Goal: Information Seeking & Learning: Understand process/instructions

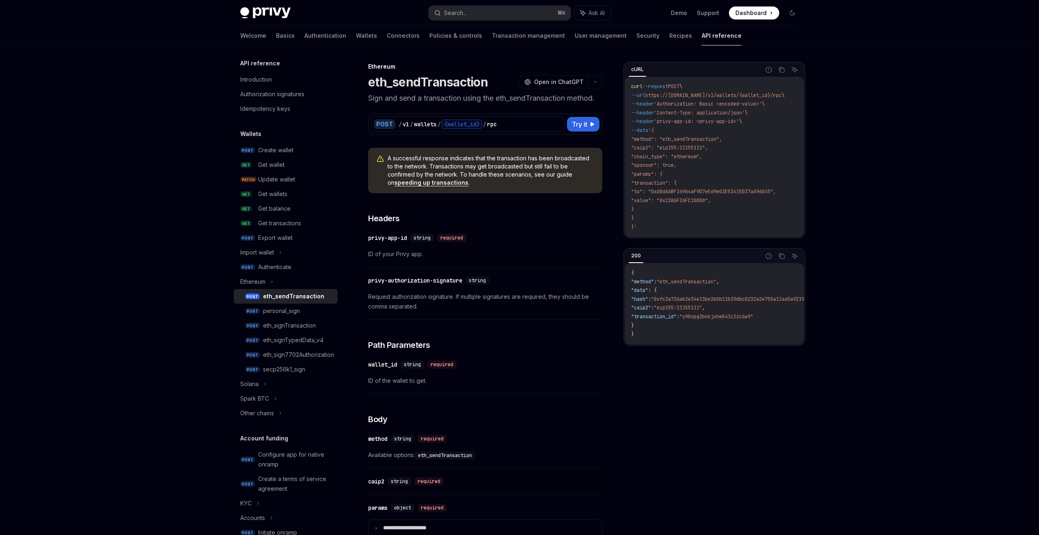
scroll to position [2, 0]
click at [272, 311] on div "personal_sign" at bounding box center [281, 309] width 37 height 10
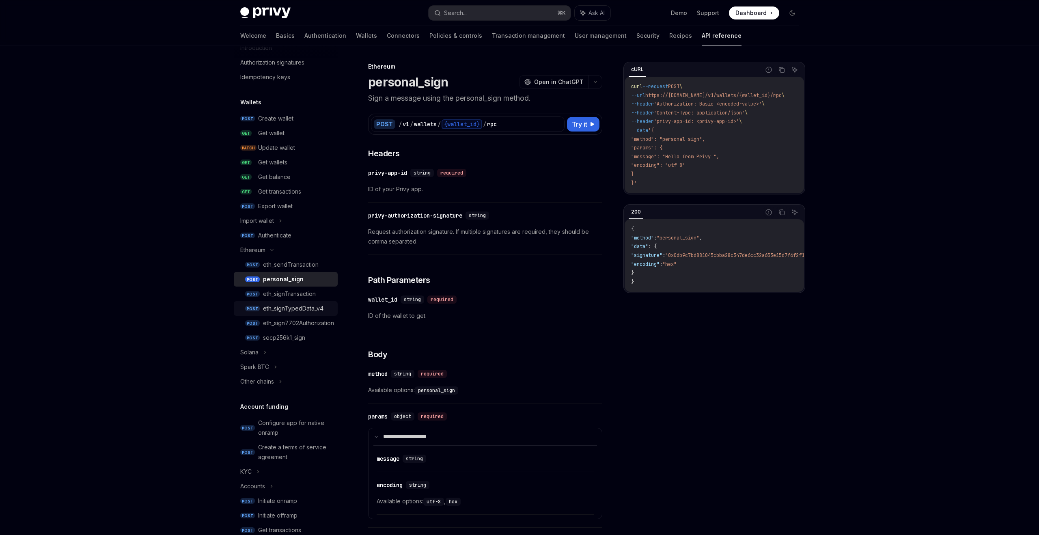
scroll to position [33, 0]
click at [286, 289] on div "eth_signTransaction" at bounding box center [289, 293] width 53 height 10
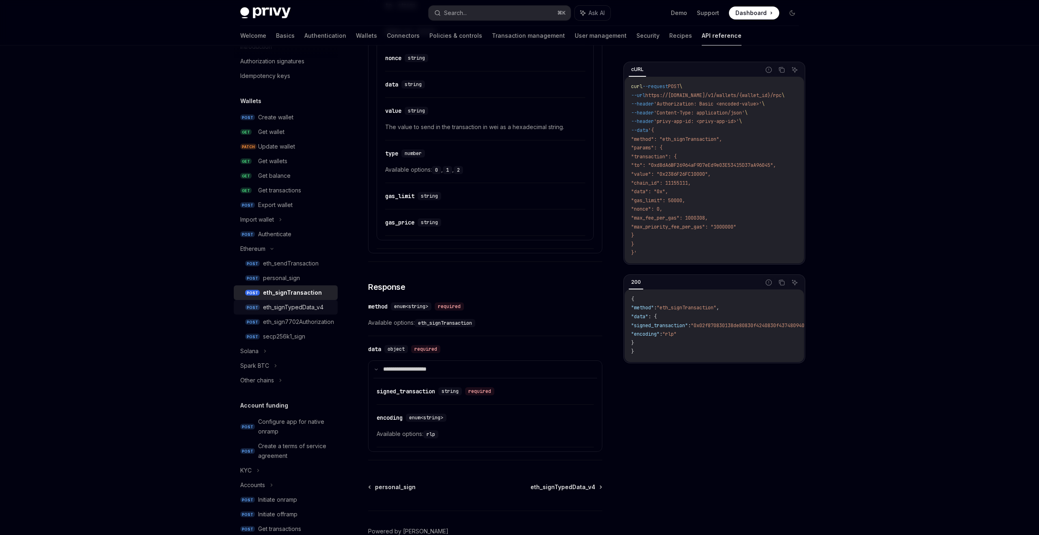
scroll to position [544, 0]
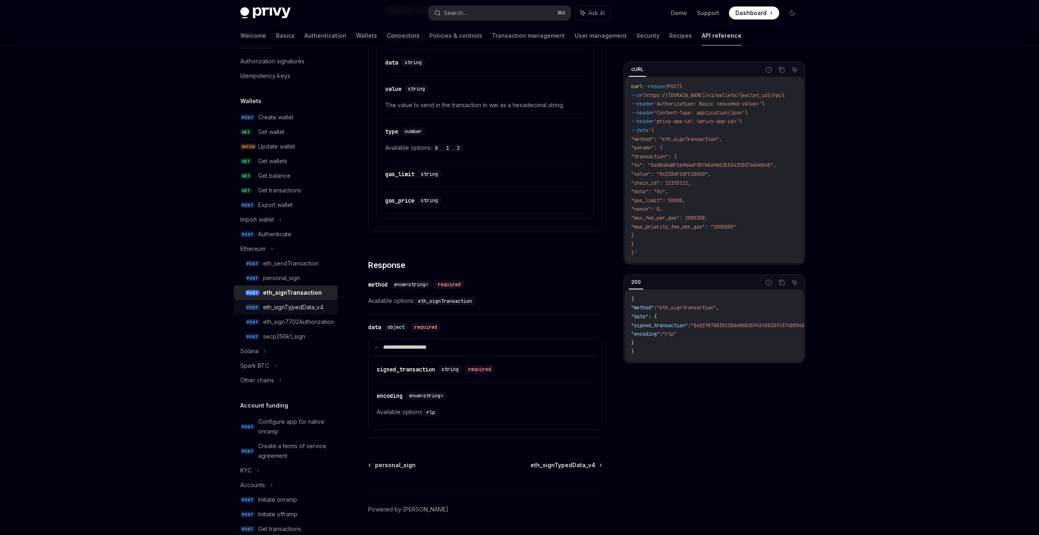
click at [271, 307] on div "eth_signTypedData_v4" at bounding box center [293, 307] width 60 height 10
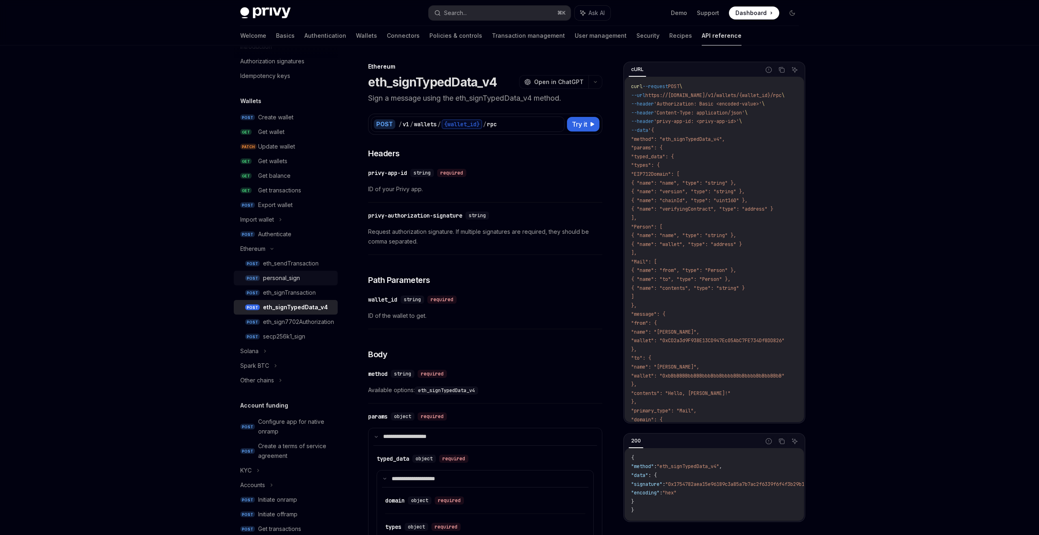
click at [266, 279] on div "personal_sign" at bounding box center [281, 278] width 37 height 10
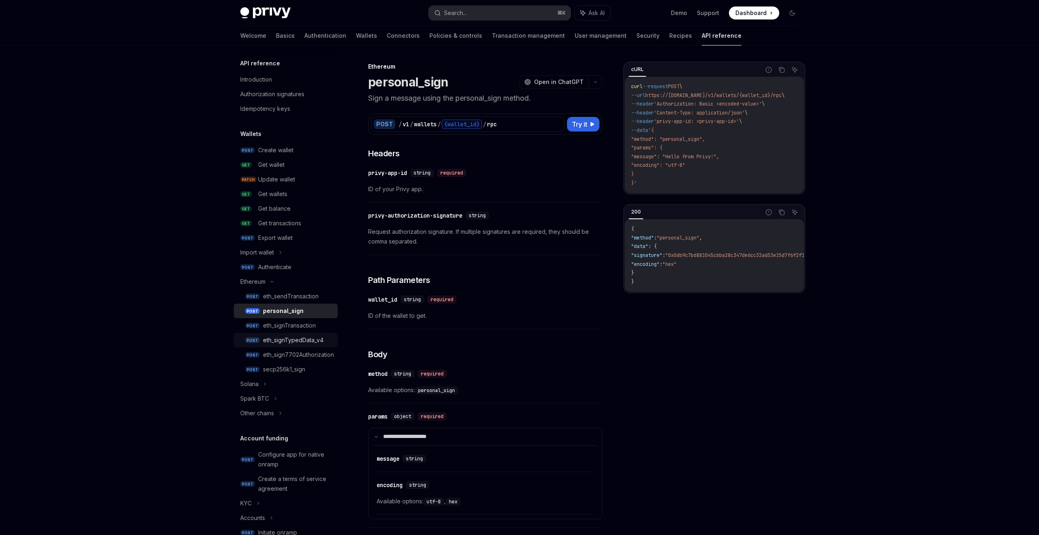
click at [276, 339] on div "eth_signTypedData_v4" at bounding box center [293, 340] width 60 height 10
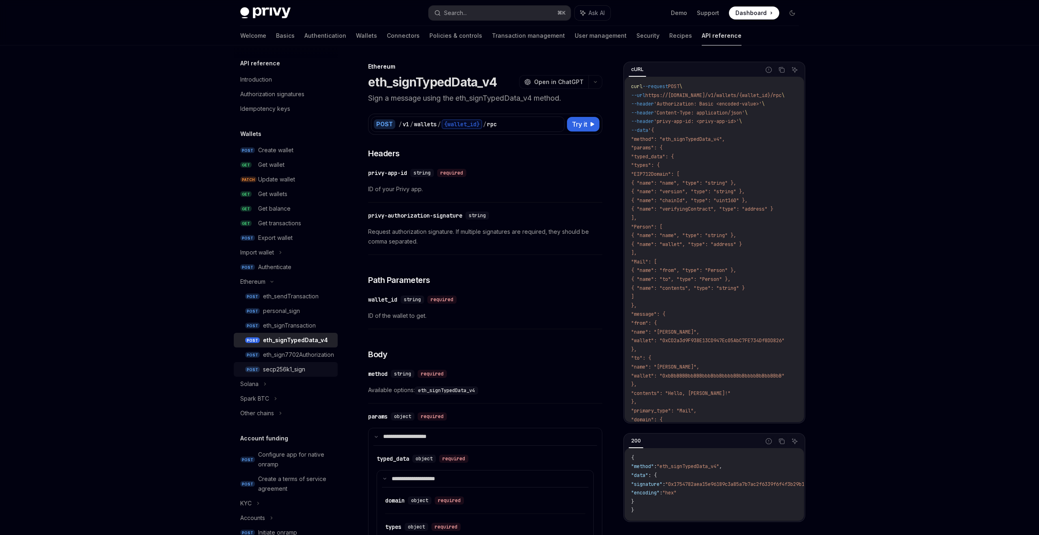
click at [276, 366] on div "secp256k1_sign" at bounding box center [284, 370] width 42 height 10
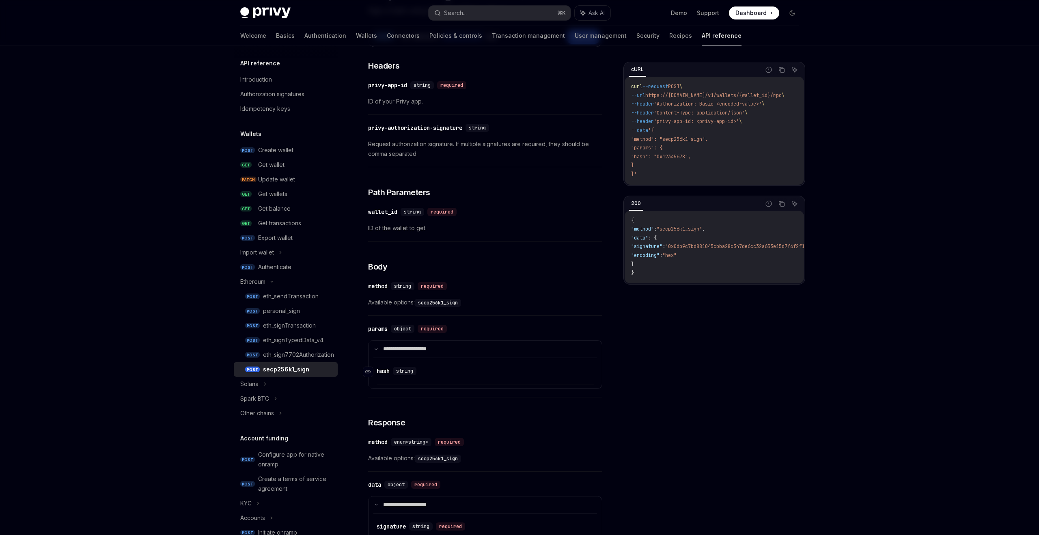
click at [390, 367] on div "hash" at bounding box center [383, 371] width 13 height 8
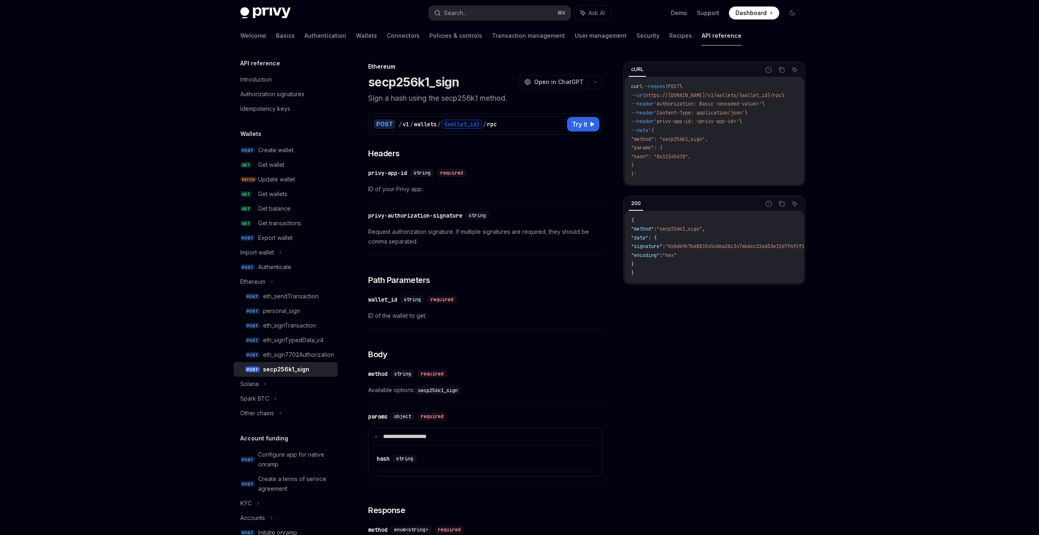
scroll to position [269, 0]
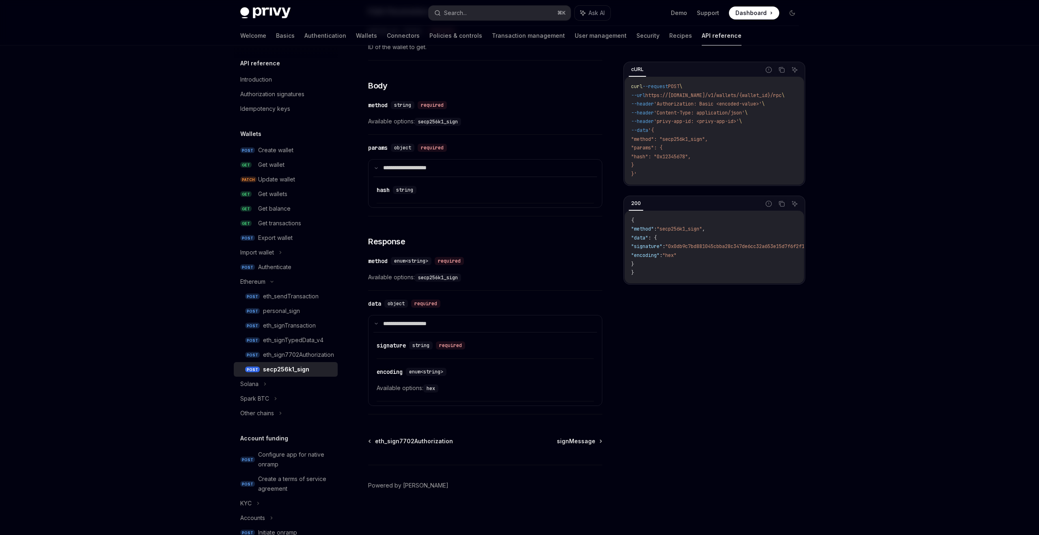
click at [387, 276] on span "Available options: secp256k1_sign" at bounding box center [485, 277] width 234 height 10
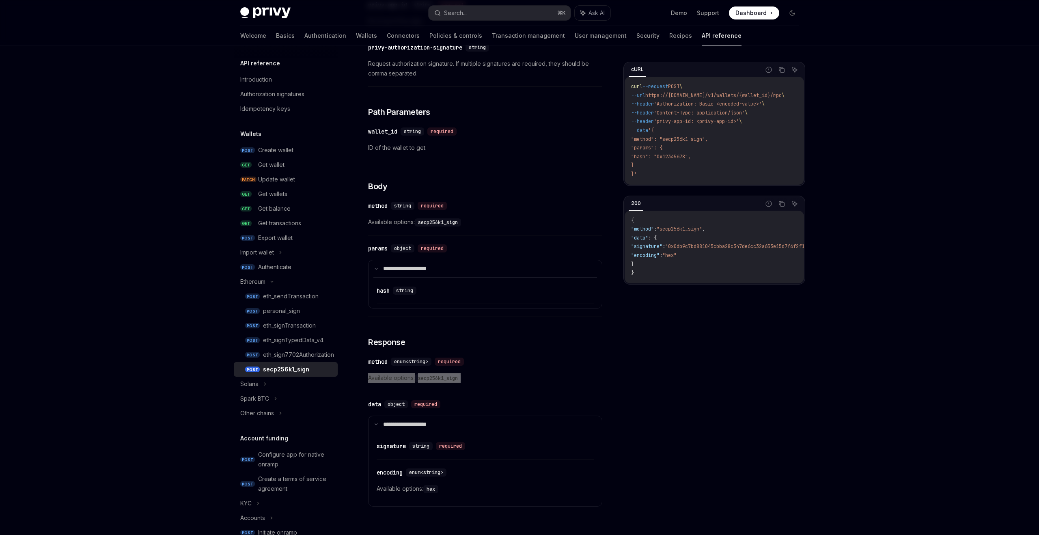
scroll to position [168, 0]
click at [288, 299] on div "eth_sendTransaction" at bounding box center [291, 296] width 56 height 10
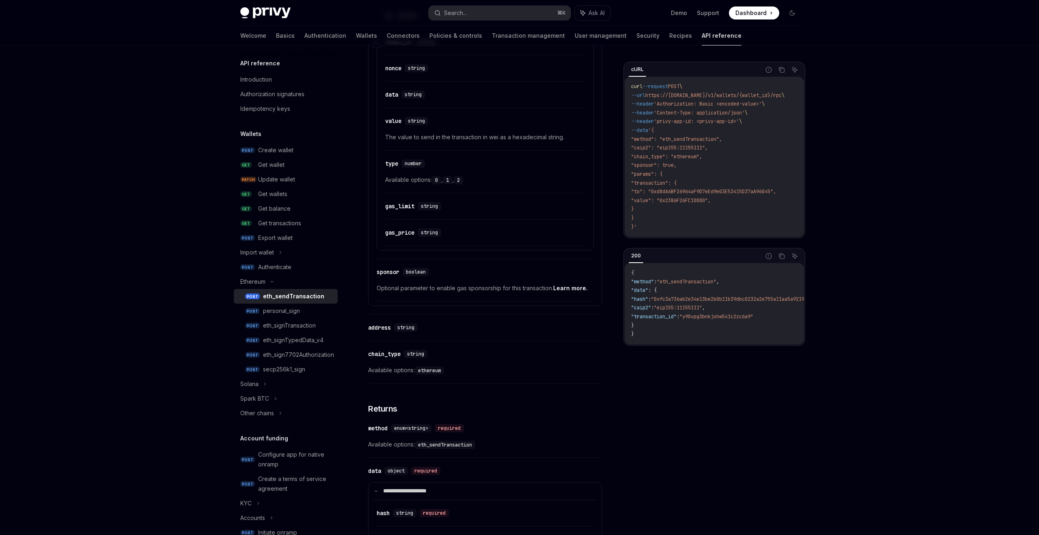
scroll to position [678, 0]
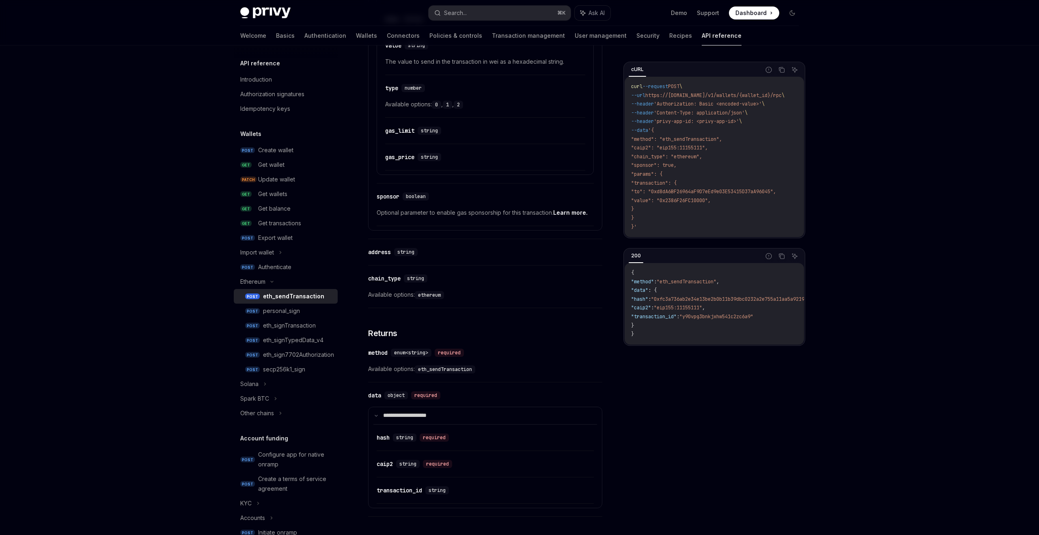
click at [444, 214] on span "Optional parameter to enable gas sponsorship for this transaction. Learn more." at bounding box center [485, 213] width 217 height 10
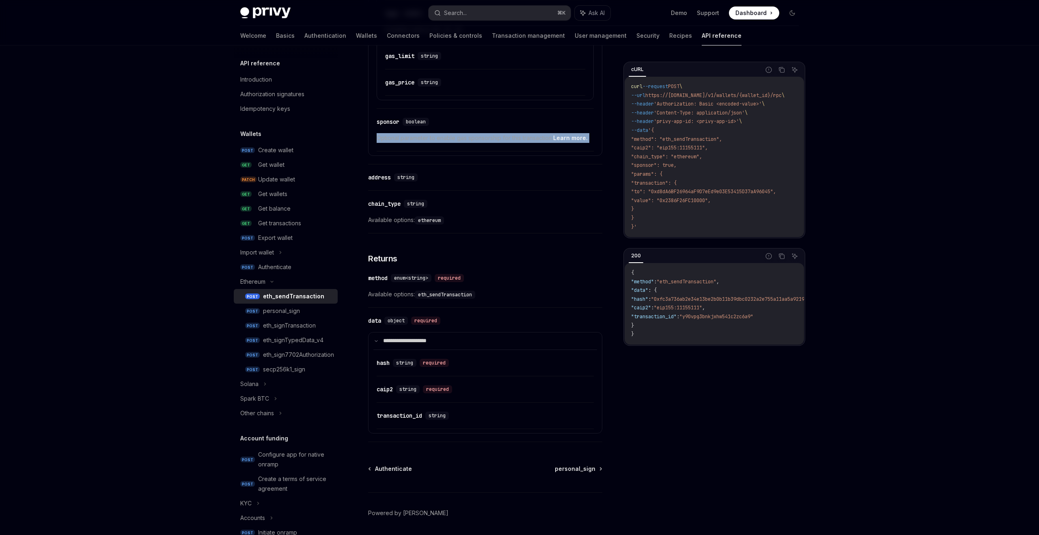
scroll to position [781, 0]
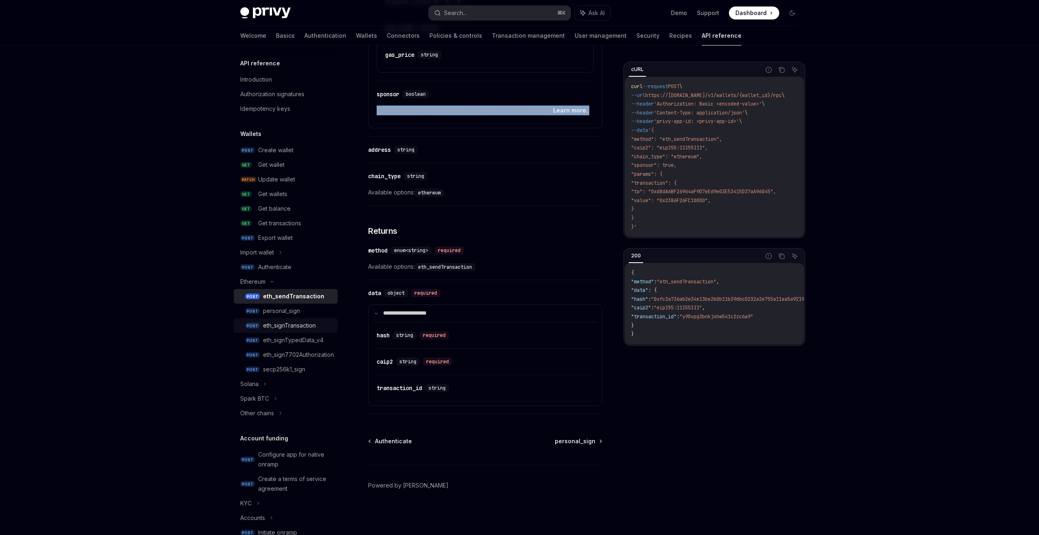
click at [284, 325] on div "eth_signTransaction" at bounding box center [289, 326] width 53 height 10
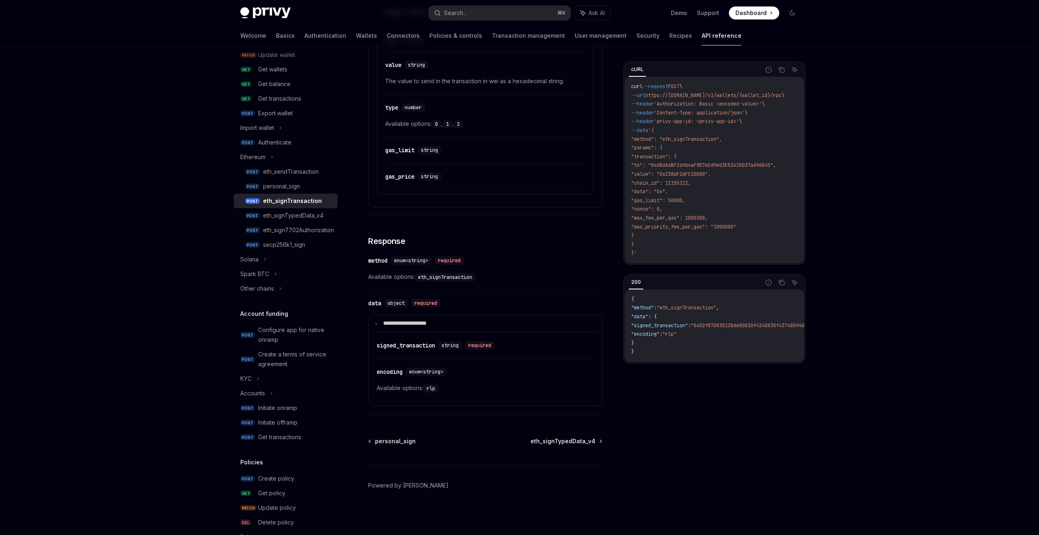
scroll to position [122, 0]
click at [262, 261] on div "Solana" at bounding box center [286, 262] width 104 height 15
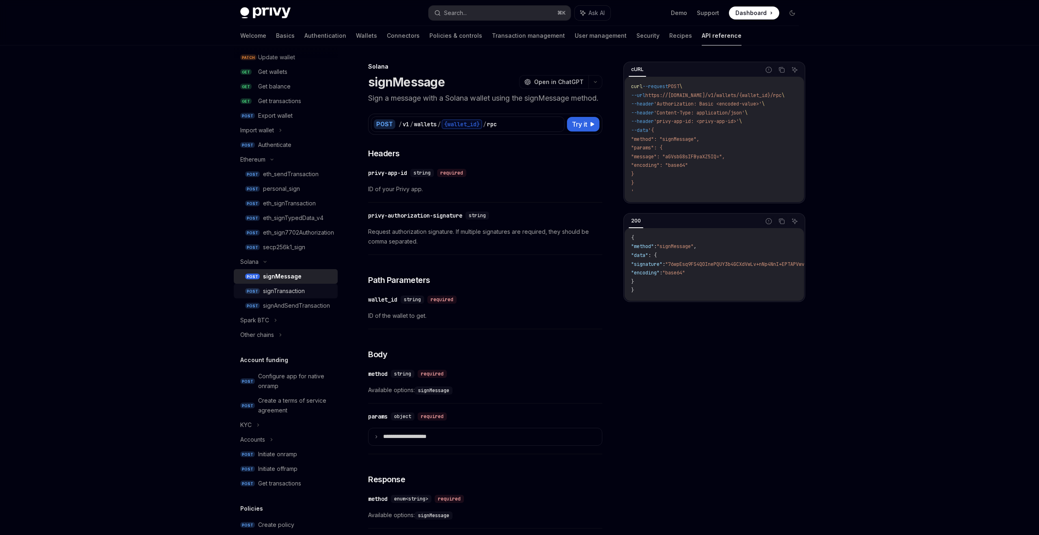
click at [281, 288] on div "signTransaction" at bounding box center [284, 291] width 42 height 10
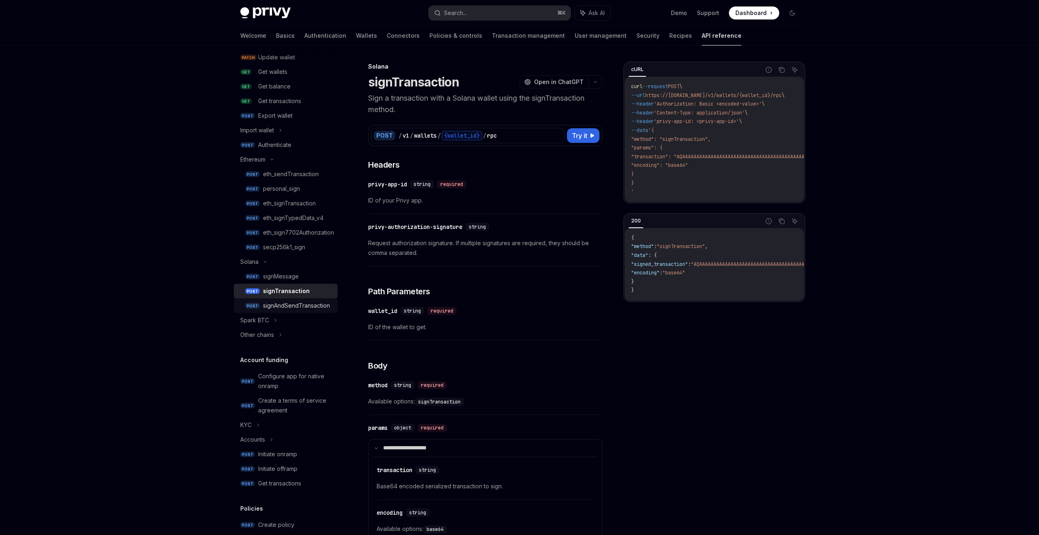
click at [291, 305] on div "signAndSendTransaction" at bounding box center [296, 306] width 67 height 10
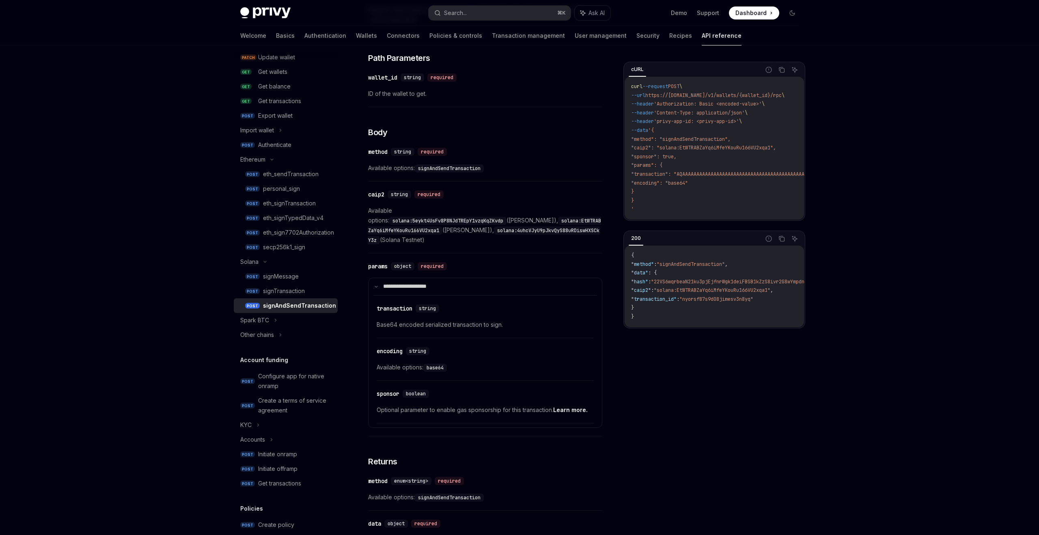
scroll to position [234, 0]
click at [272, 291] on div "signTransaction" at bounding box center [284, 291] width 42 height 10
type textarea "*"
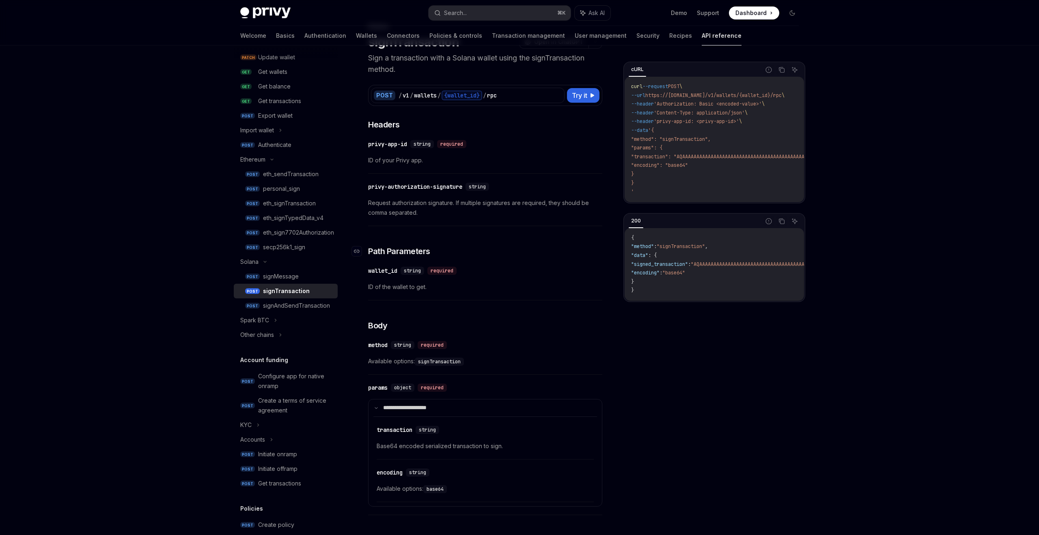
scroll to position [28, 0]
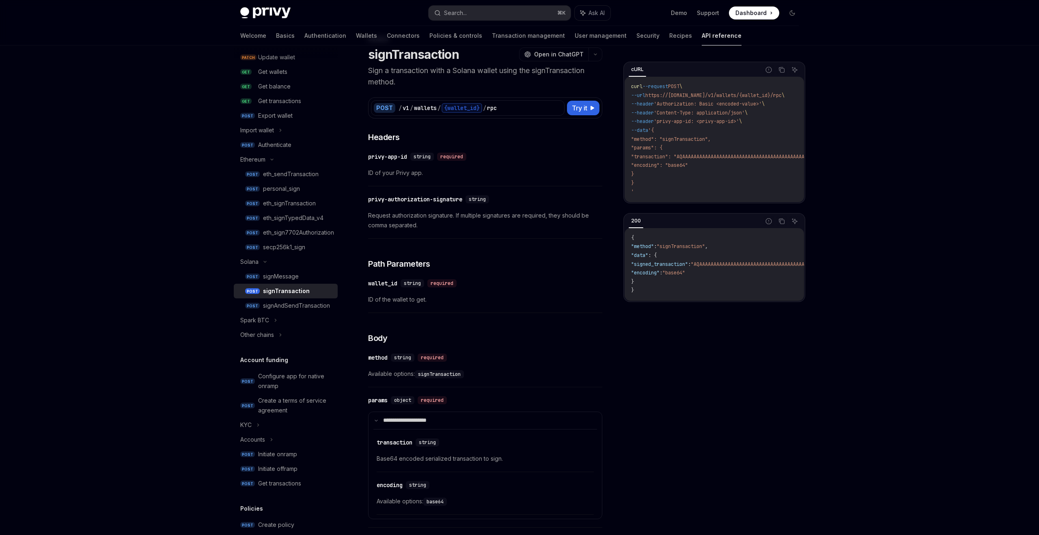
click at [392, 216] on span "Request authorization signature. If multiple signatures are required, they shou…" at bounding box center [485, 220] width 234 height 19
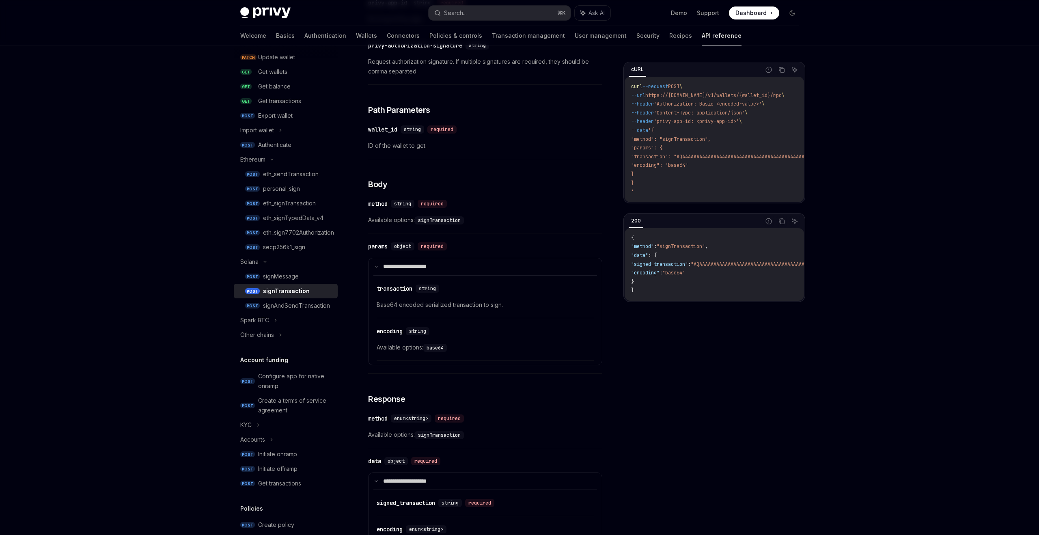
scroll to position [273, 0]
